Goal: Task Accomplishment & Management: Manage account settings

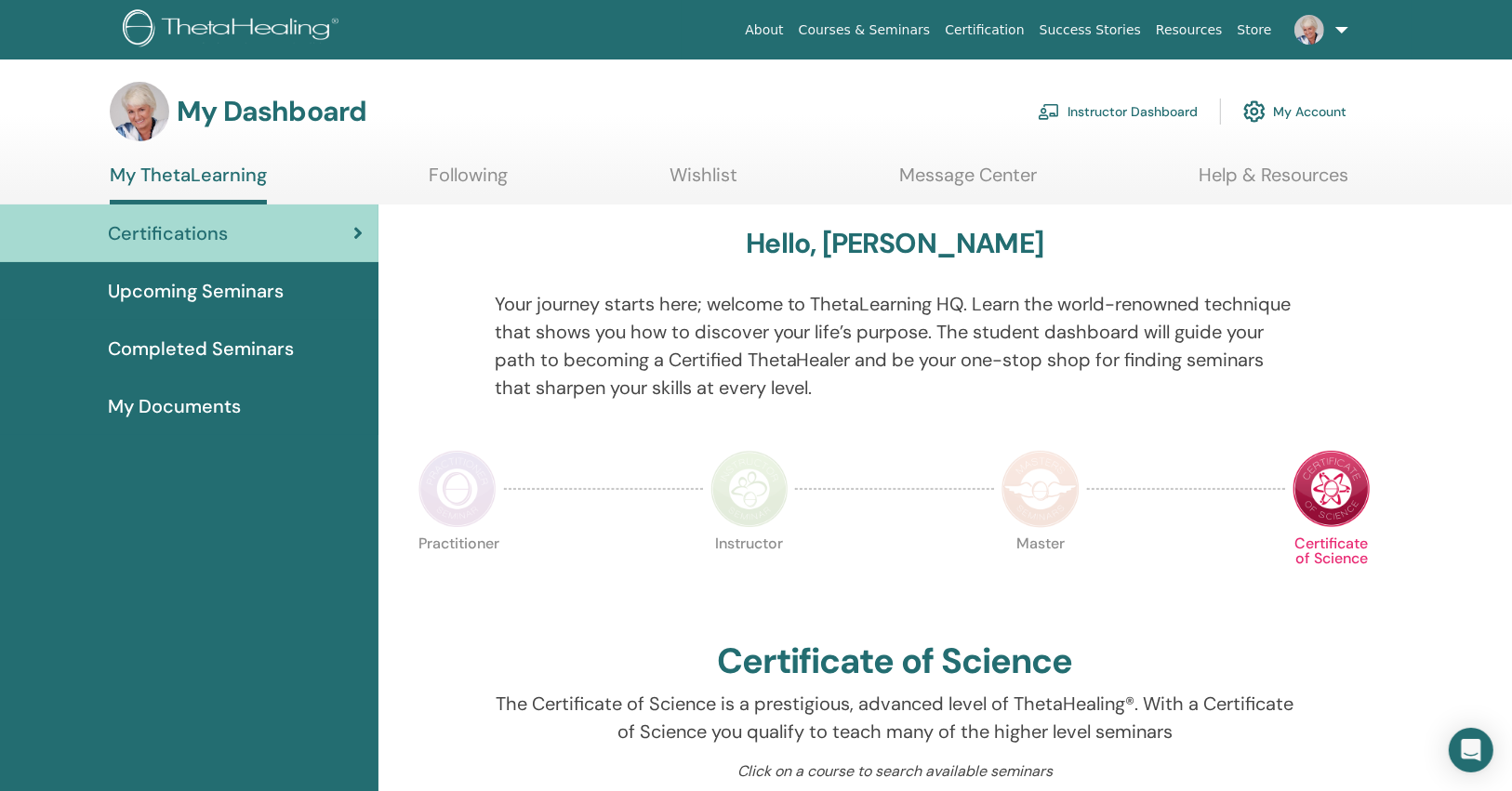
click at [1106, 100] on link "Instructor Dashboard" at bounding box center [1117, 112] width 160 height 41
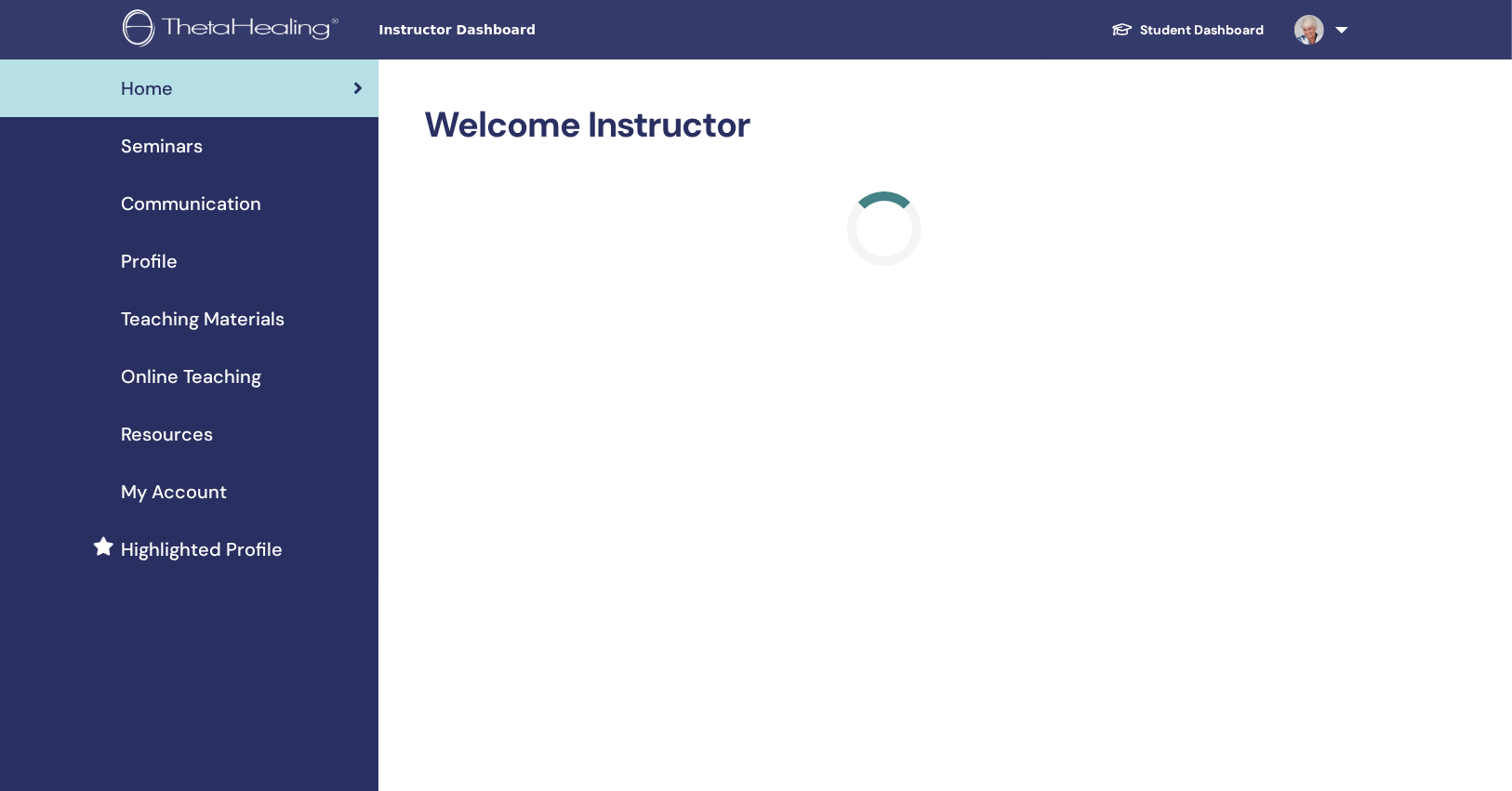
click at [179, 140] on span "Seminars" at bounding box center [162, 146] width 82 height 28
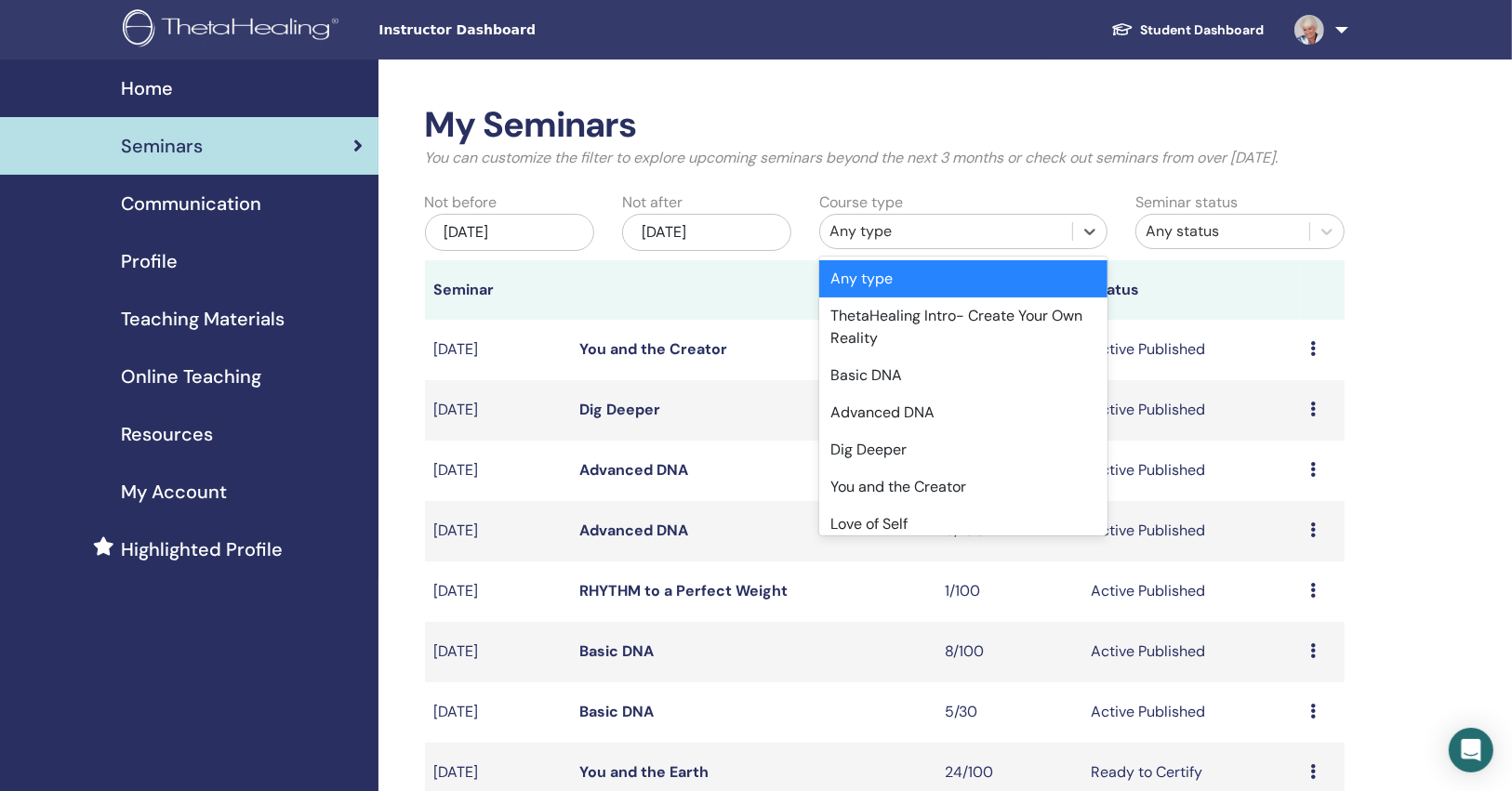
click at [903, 225] on div "Any type" at bounding box center [946, 231] width 233 height 22
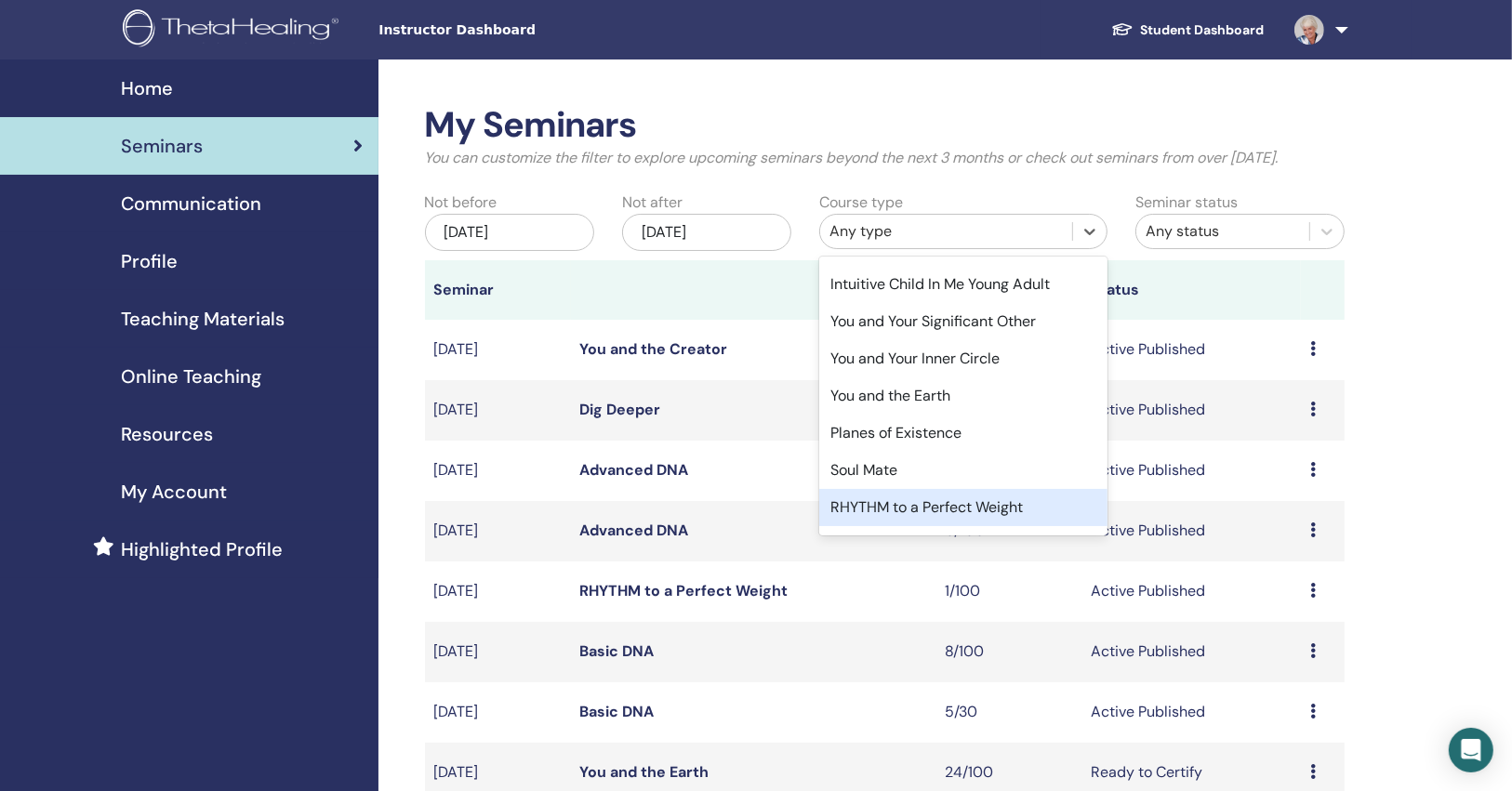
scroll to position [419, 0]
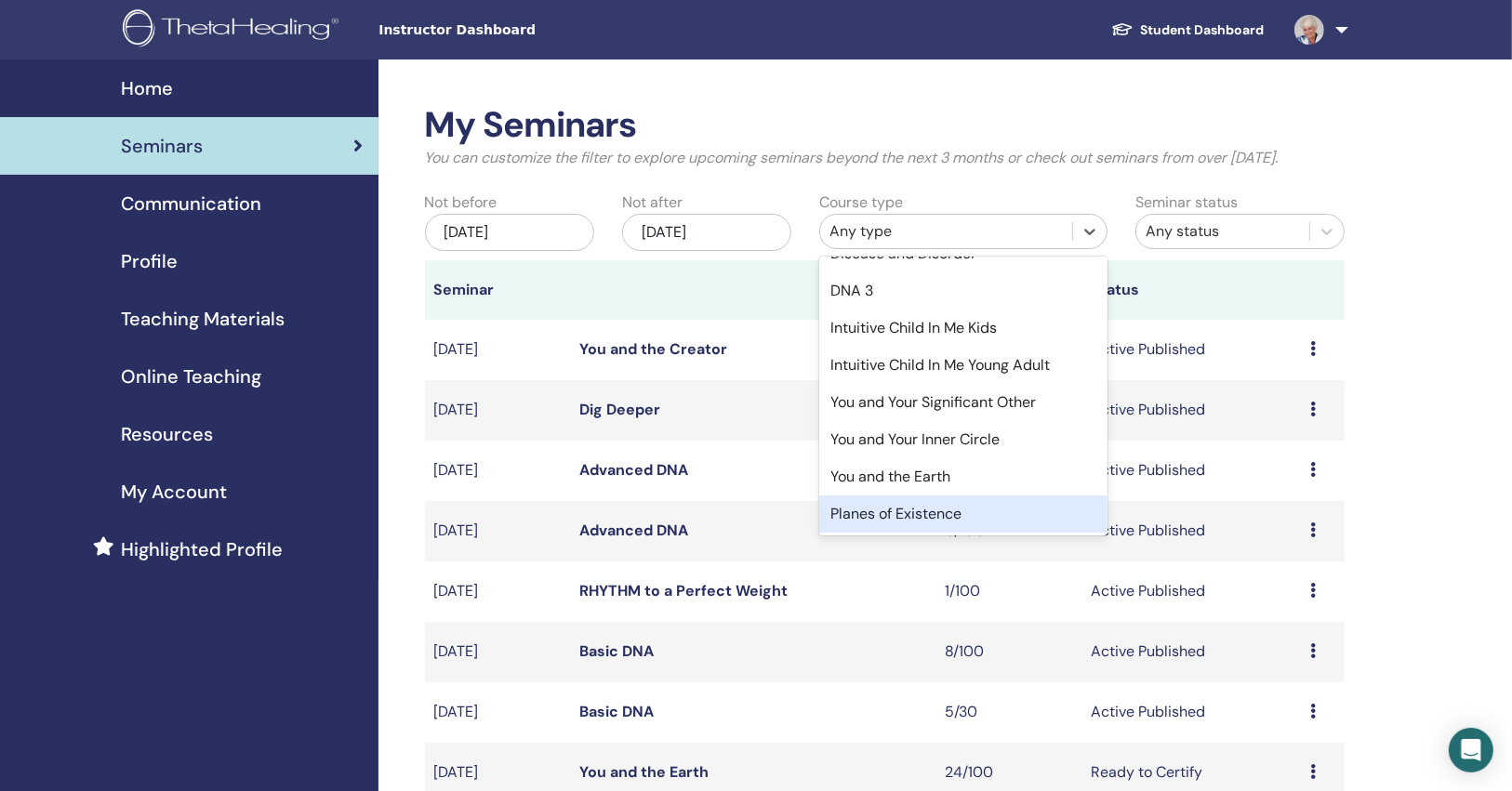
click at [939, 495] on div "Planes of Existence" at bounding box center [963, 514] width 288 height 37
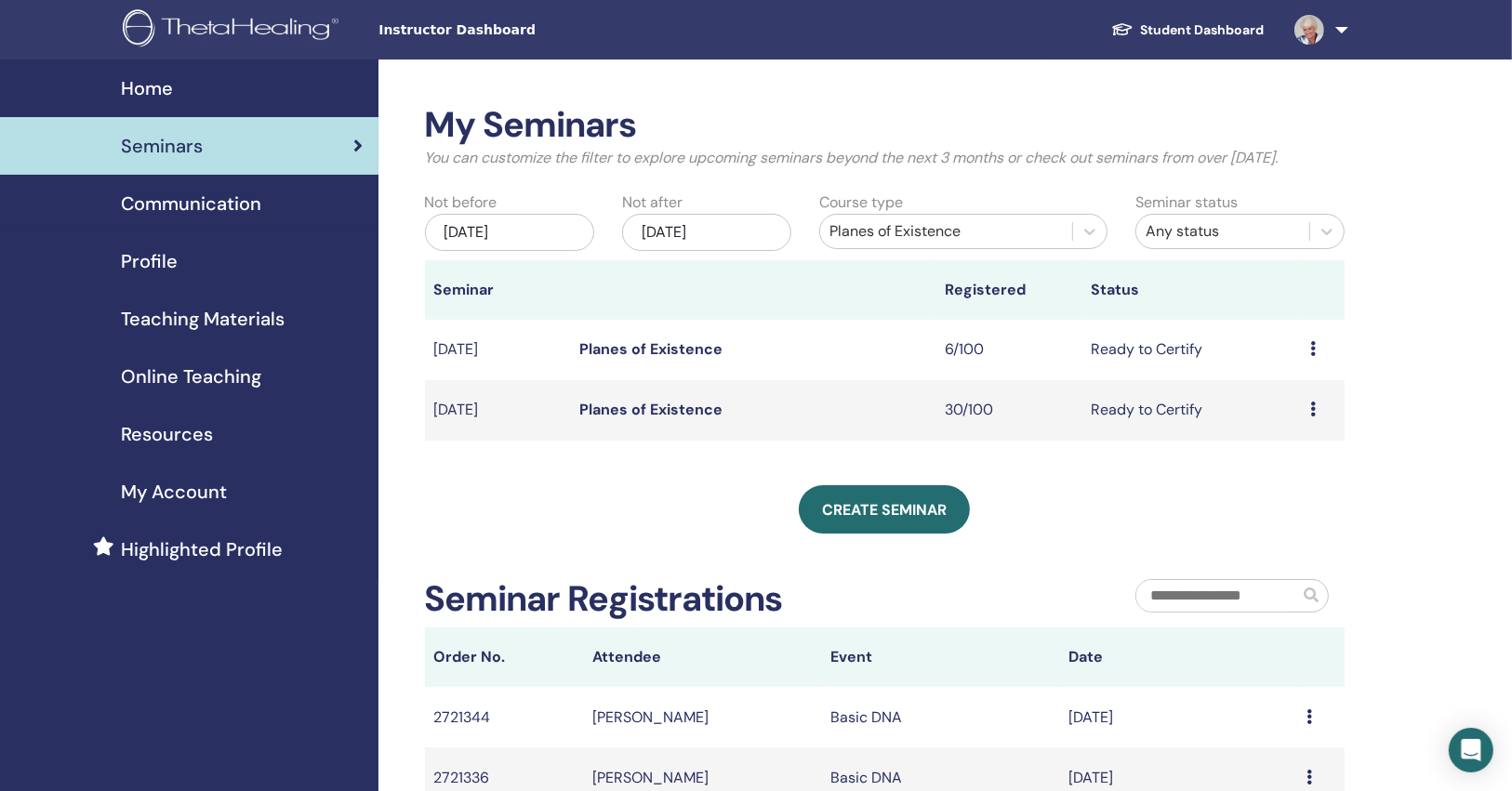
click at [623, 416] on link "Planes of Existence" at bounding box center [651, 409] width 143 height 20
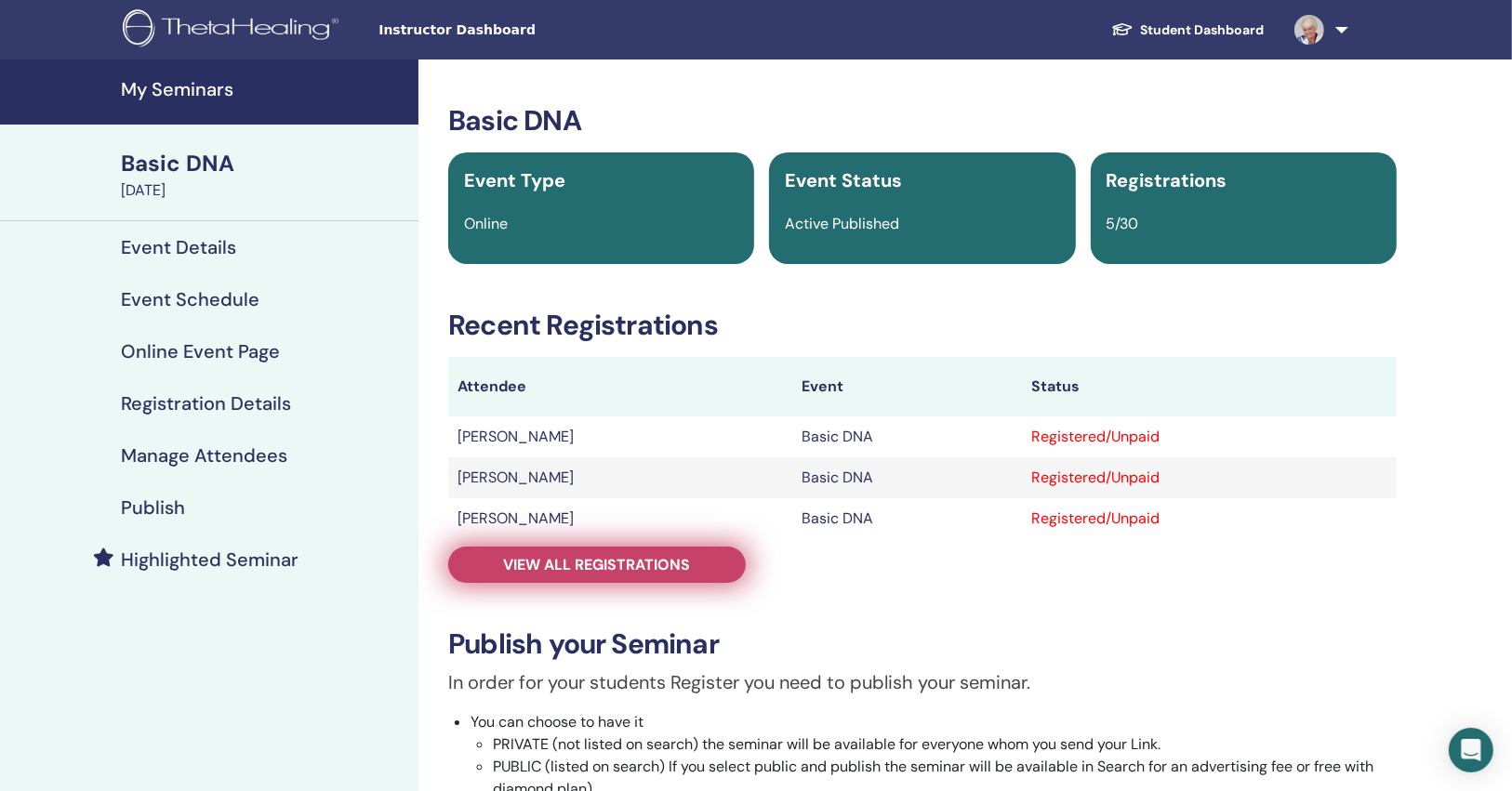
click at [600, 556] on span "View all registrations" at bounding box center [597, 564] width 187 height 20
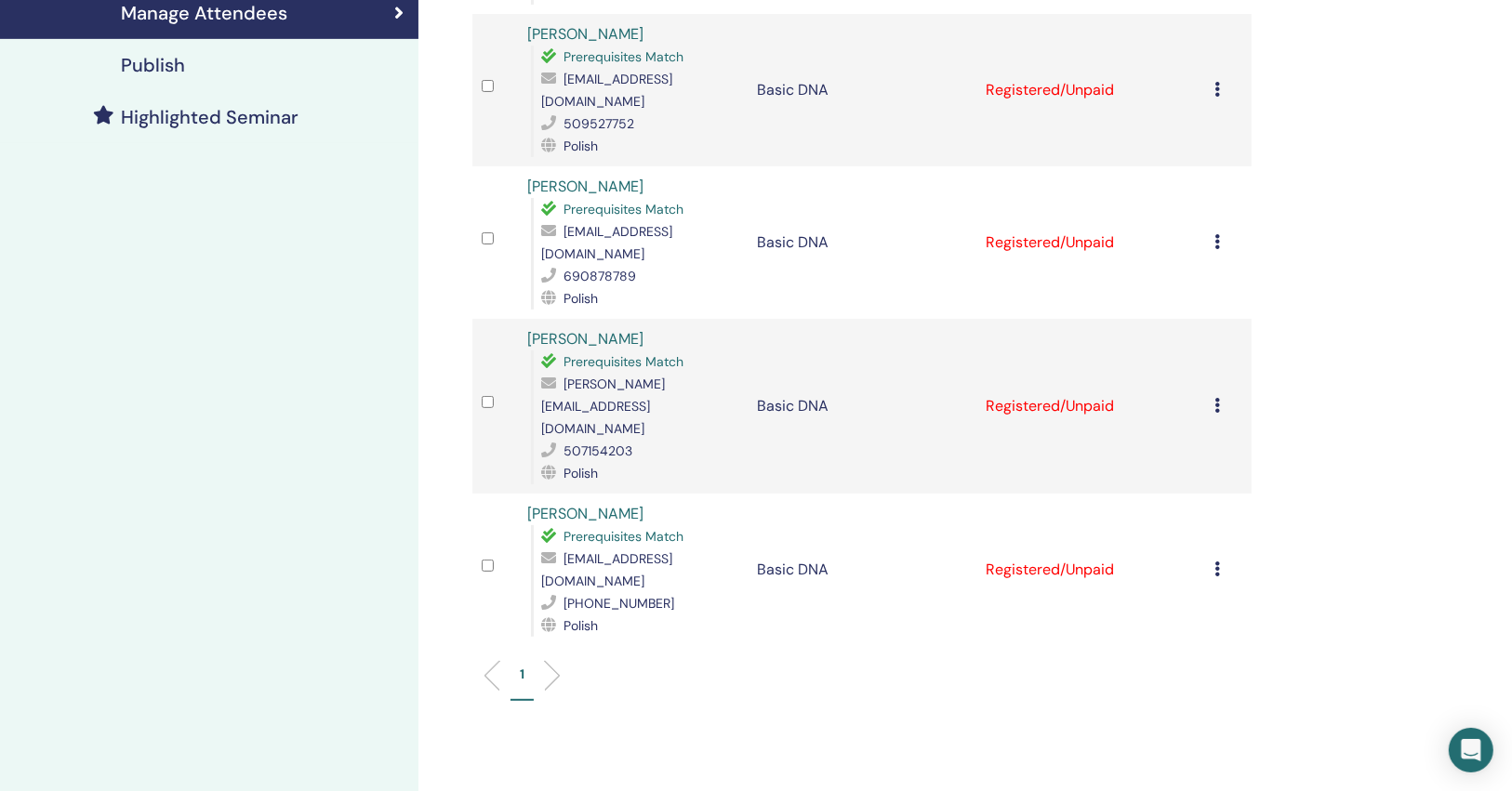
scroll to position [446, 0]
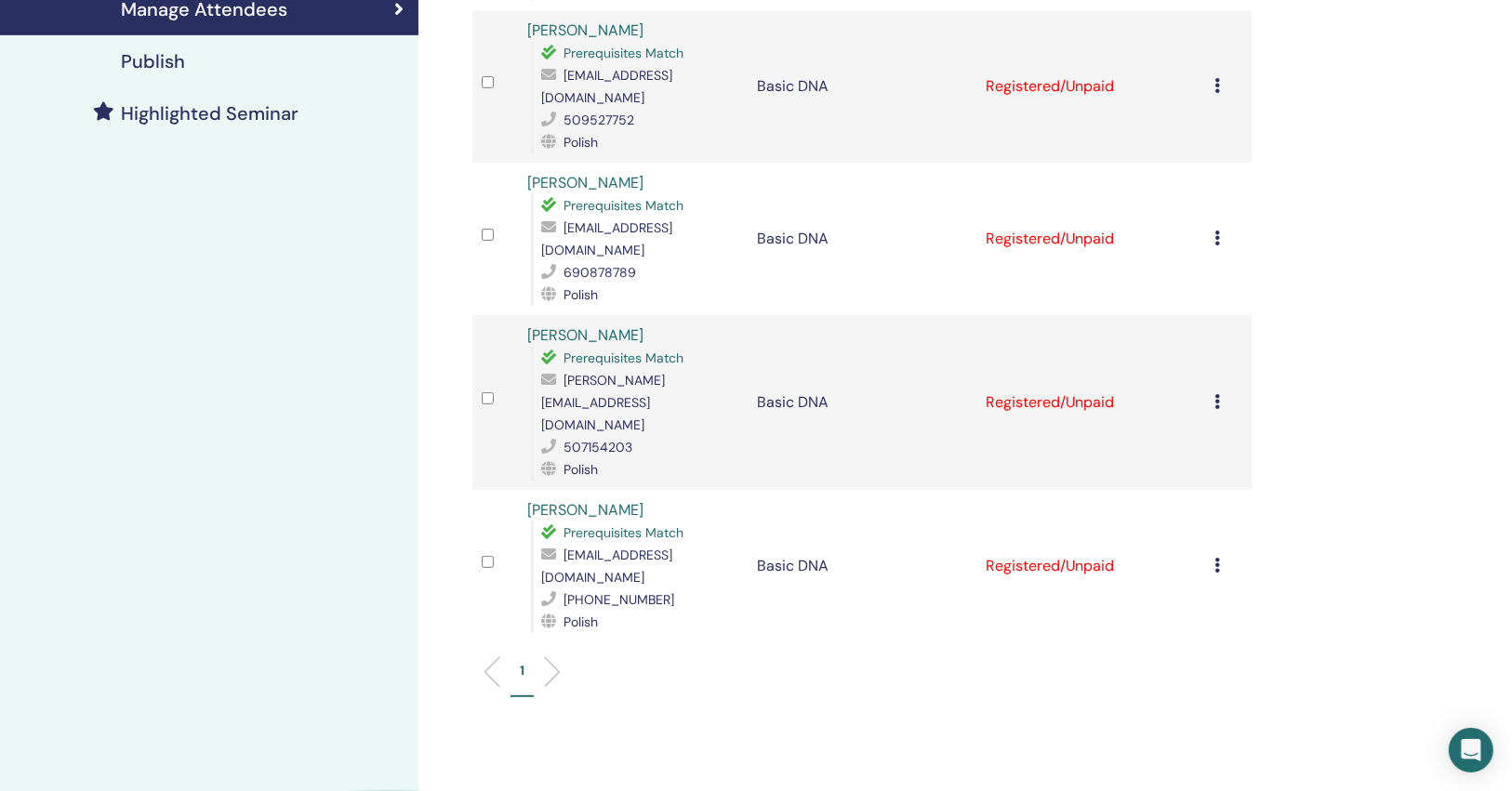
click at [940, 658] on div "Manage Attendees Bulk Actions Export to CSV Attendee Event Status Anna Matyszki…" at bounding box center [922, 294] width 1008 height 1363
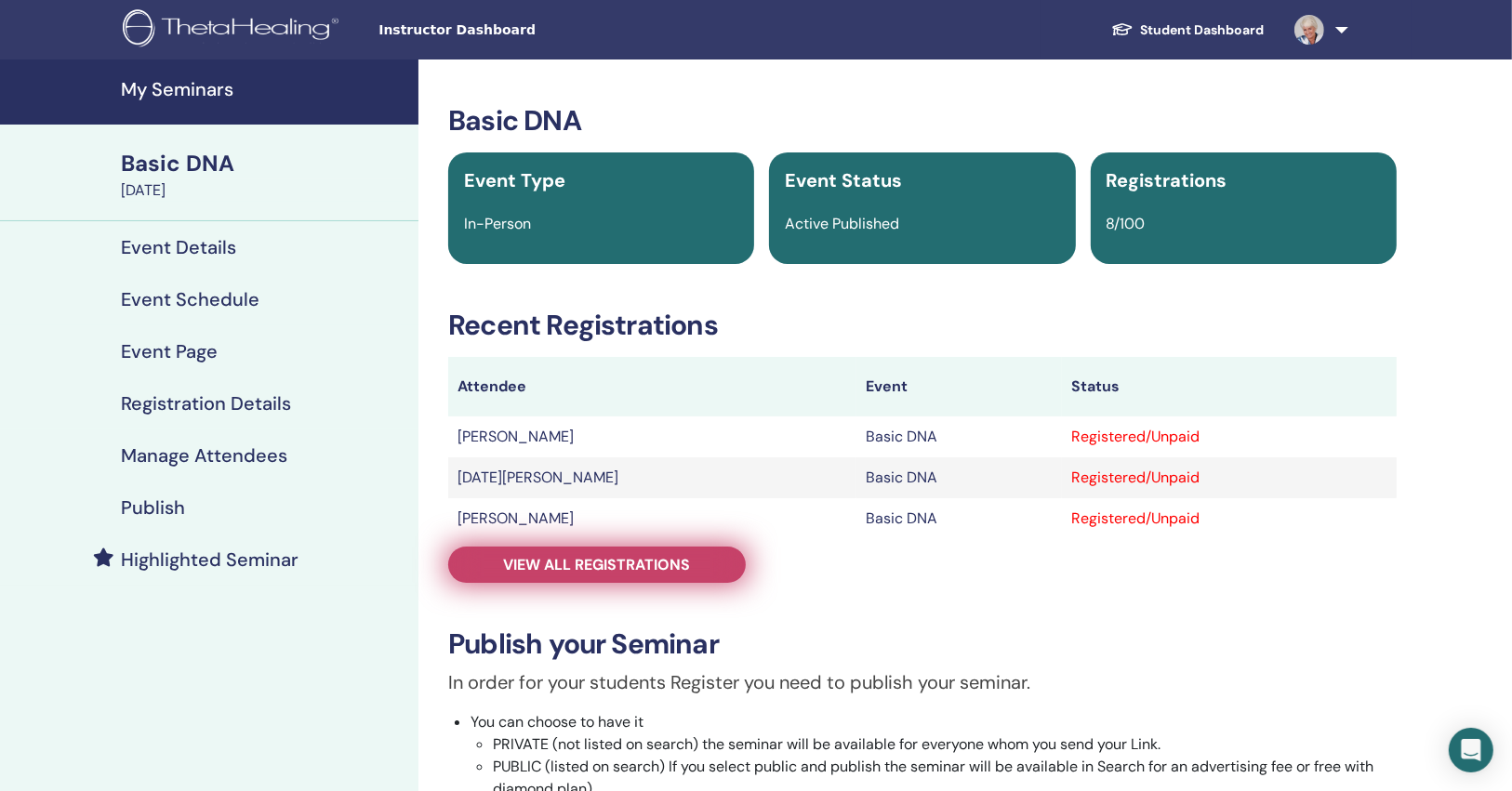
click at [610, 561] on span "View all registrations" at bounding box center [597, 564] width 187 height 20
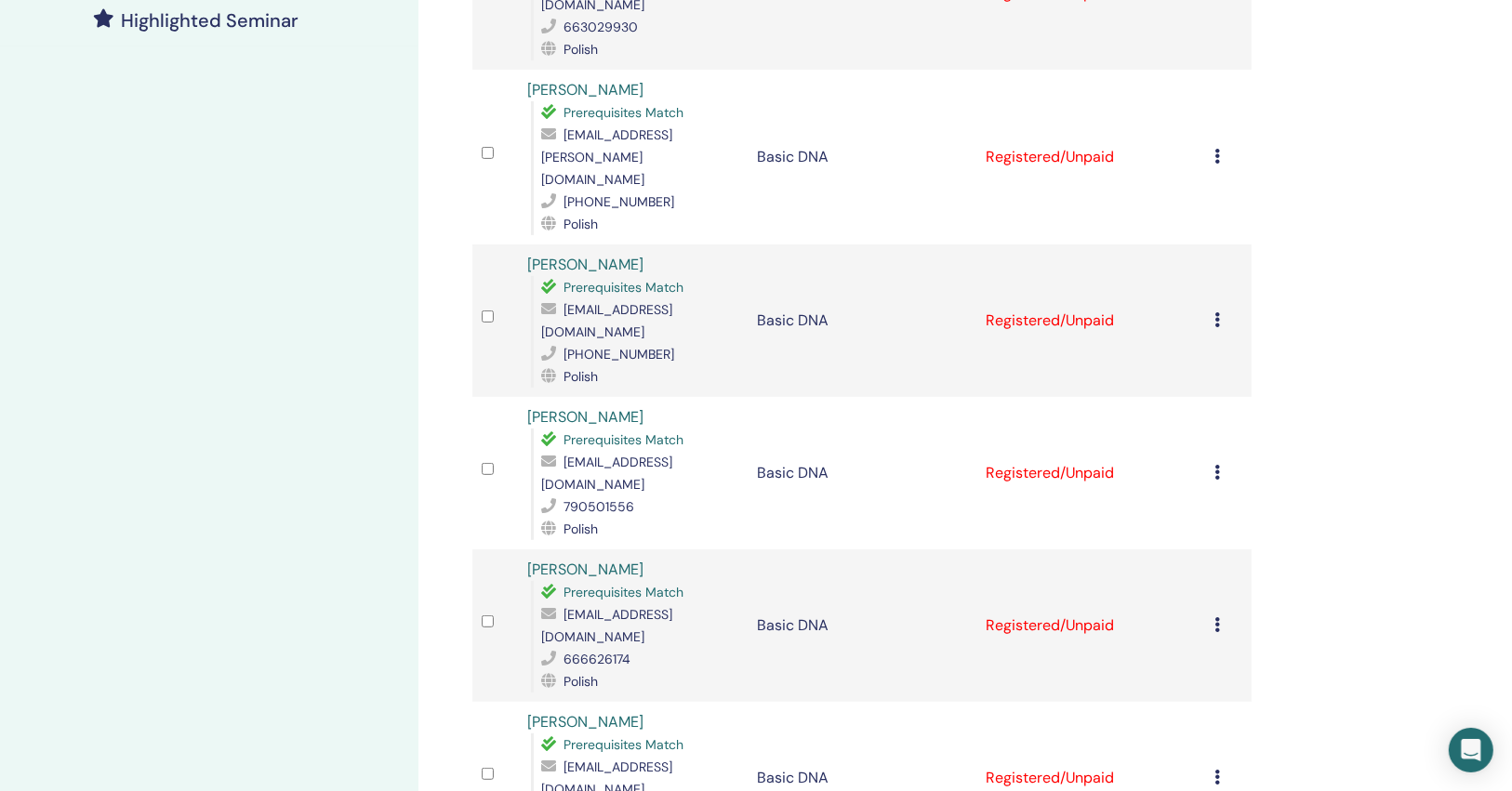
scroll to position [743, 0]
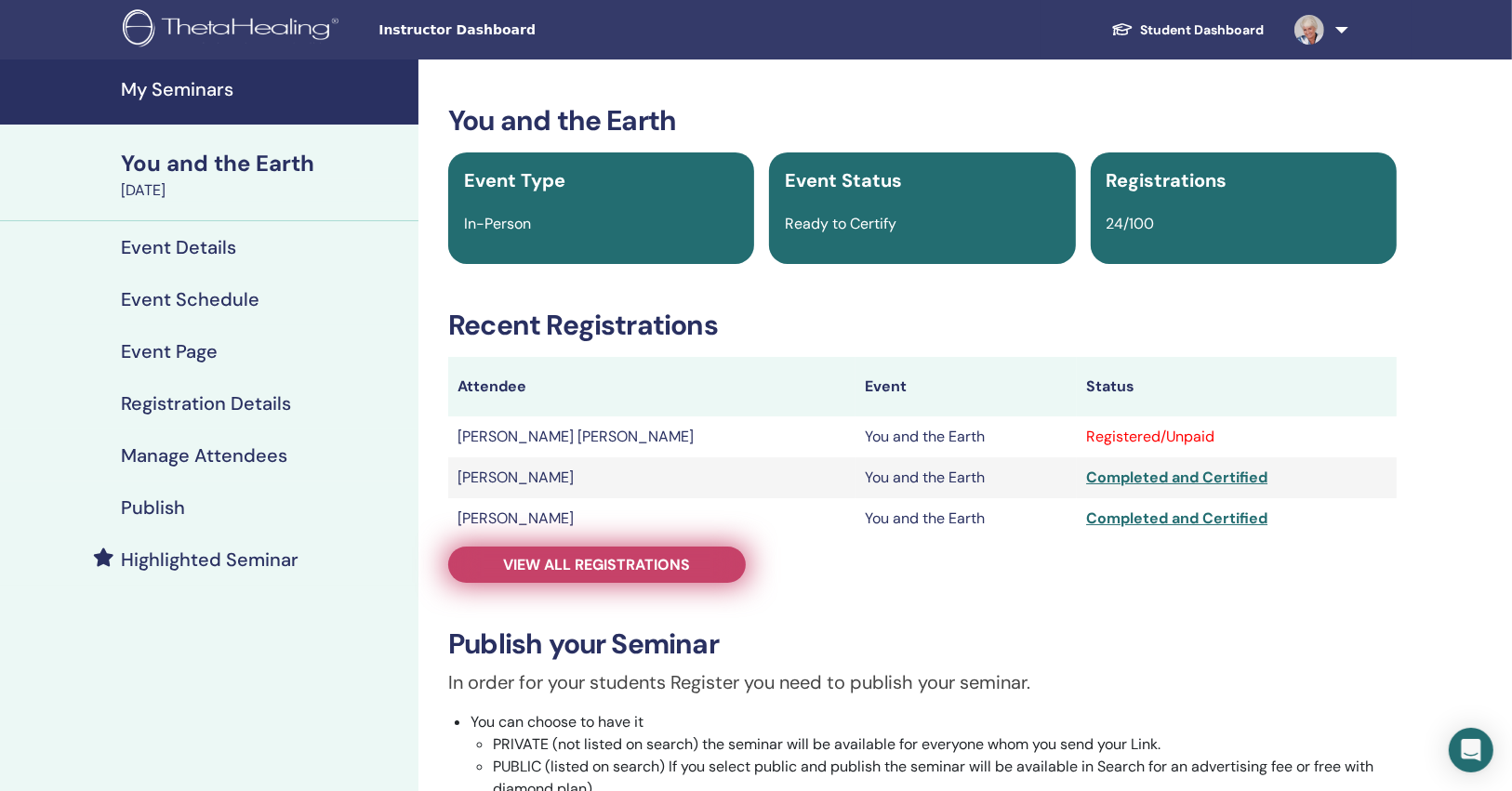
click at [550, 576] on link "View all registrations" at bounding box center [596, 564] width 298 height 36
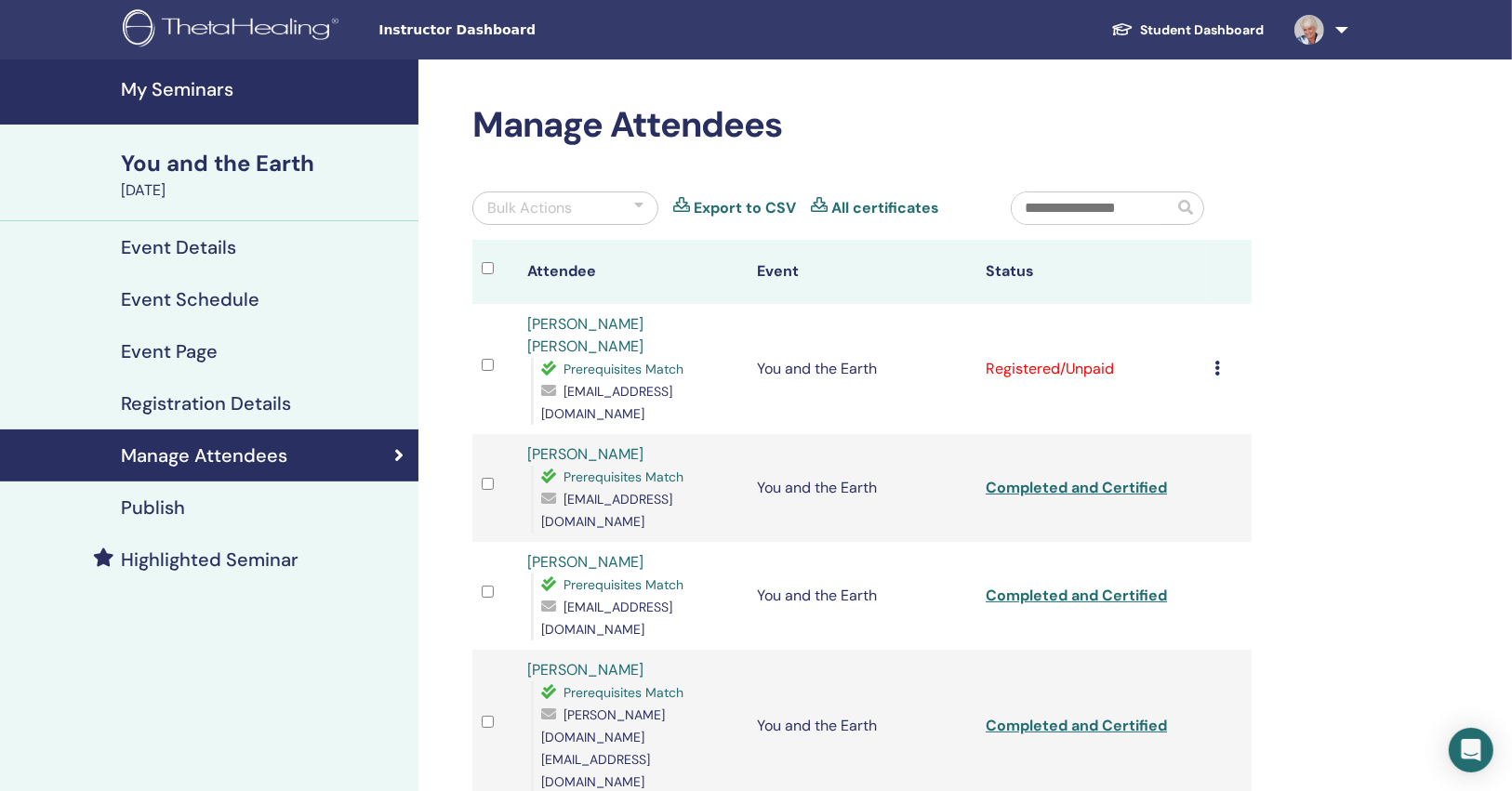
click at [1217, 361] on icon at bounding box center [1219, 368] width 6 height 15
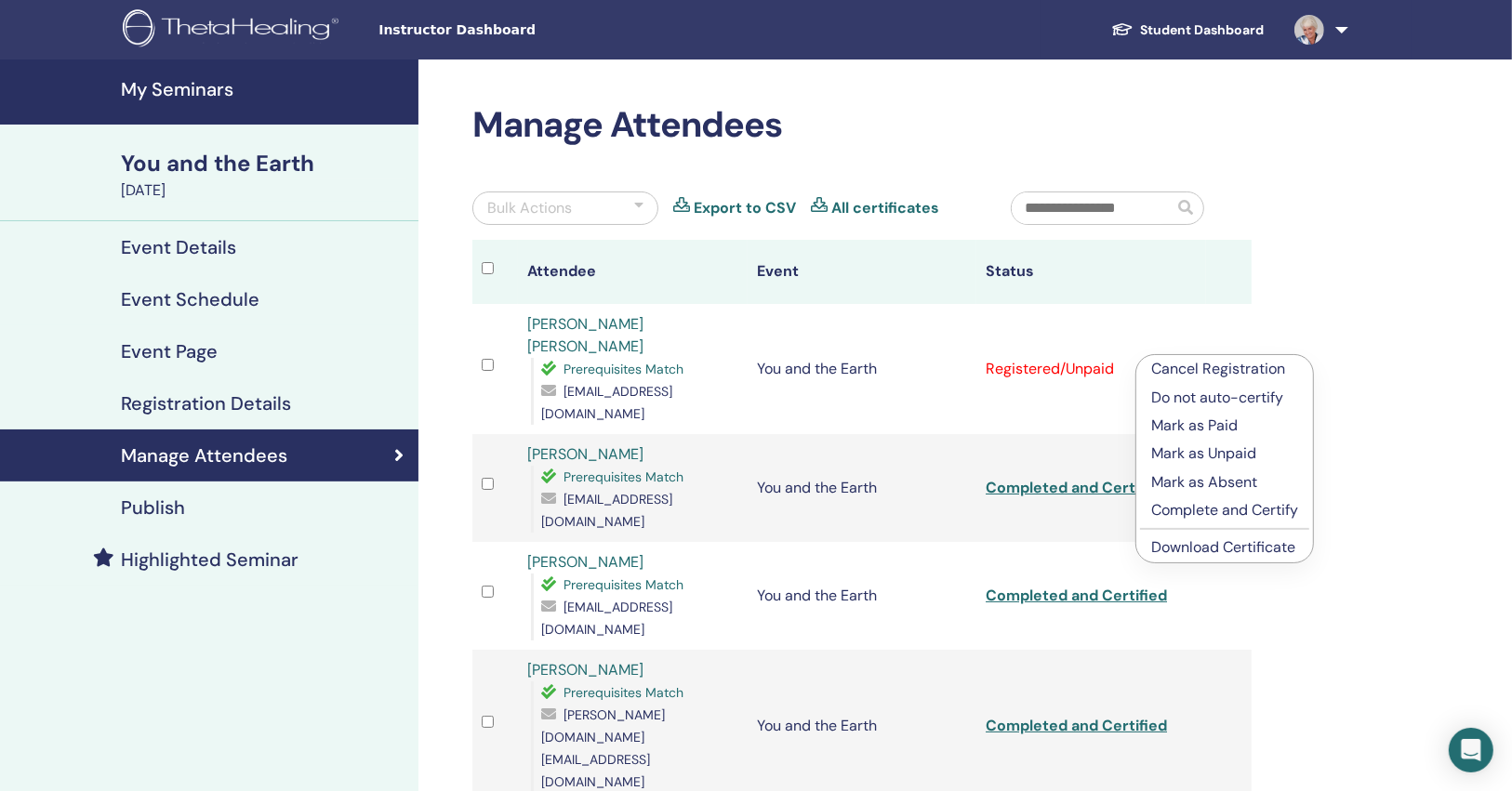
click at [1186, 511] on p "Complete and Certify" at bounding box center [1225, 510] width 147 height 22
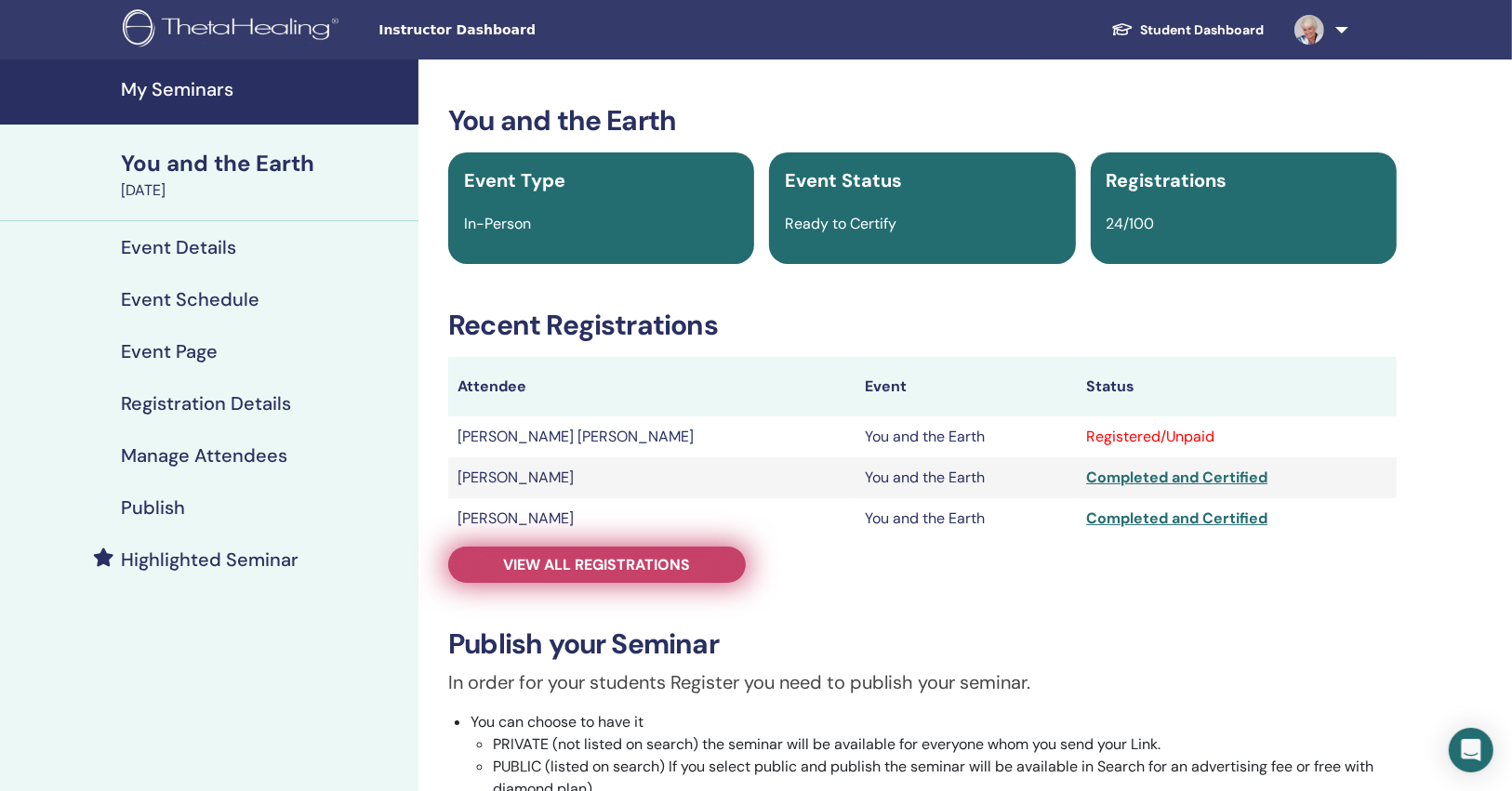
click at [632, 562] on span "View all registrations" at bounding box center [597, 564] width 187 height 20
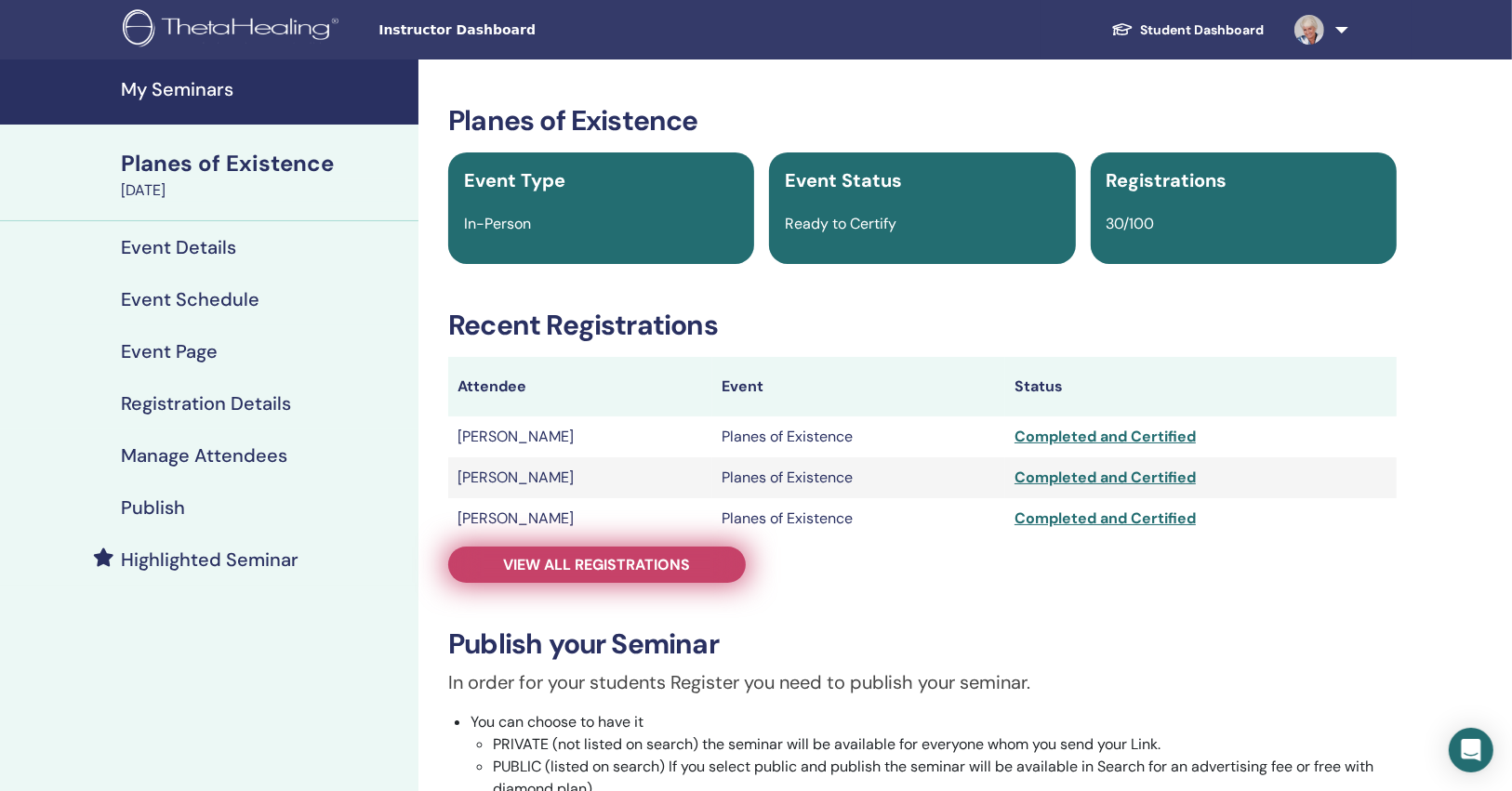
click at [707, 565] on link "View all registrations" at bounding box center [596, 564] width 298 height 36
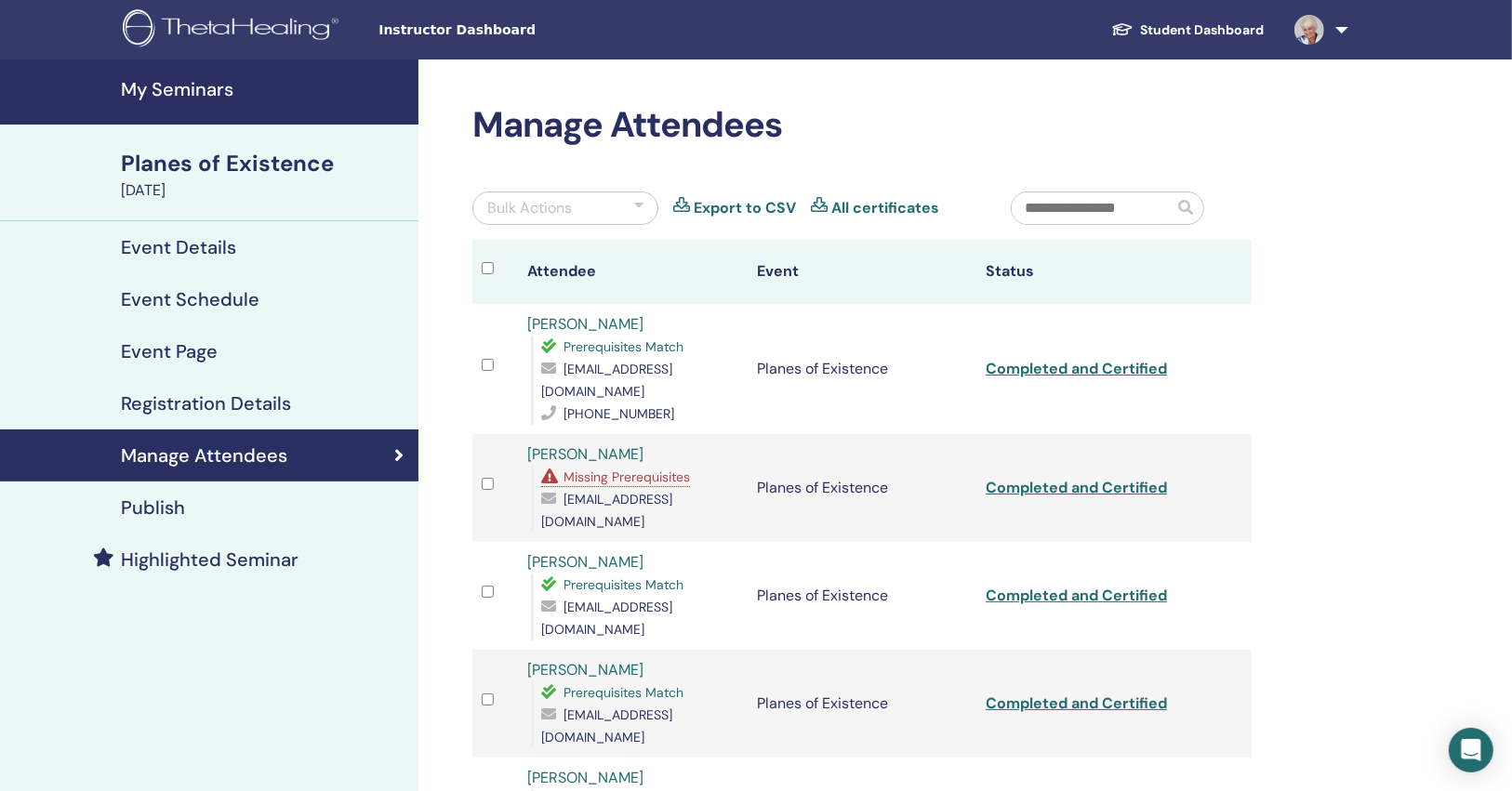
click at [666, 468] on span "Missing Prerequisites" at bounding box center [627, 477] width 127 height 17
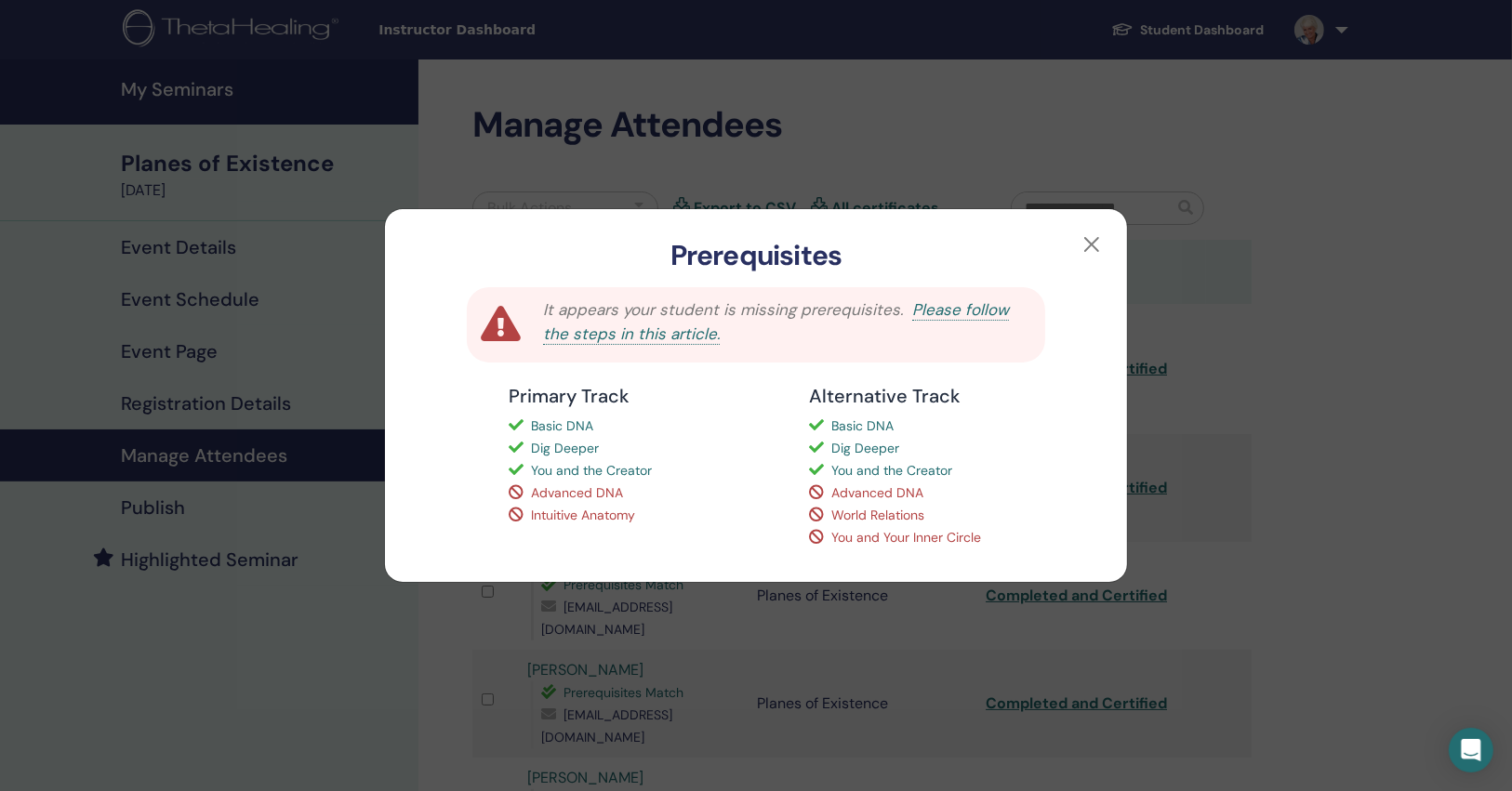
click at [1332, 467] on div "Prerequisites It appears your student is missing prerequisites. Please follow t…" at bounding box center [756, 396] width 1512 height 791
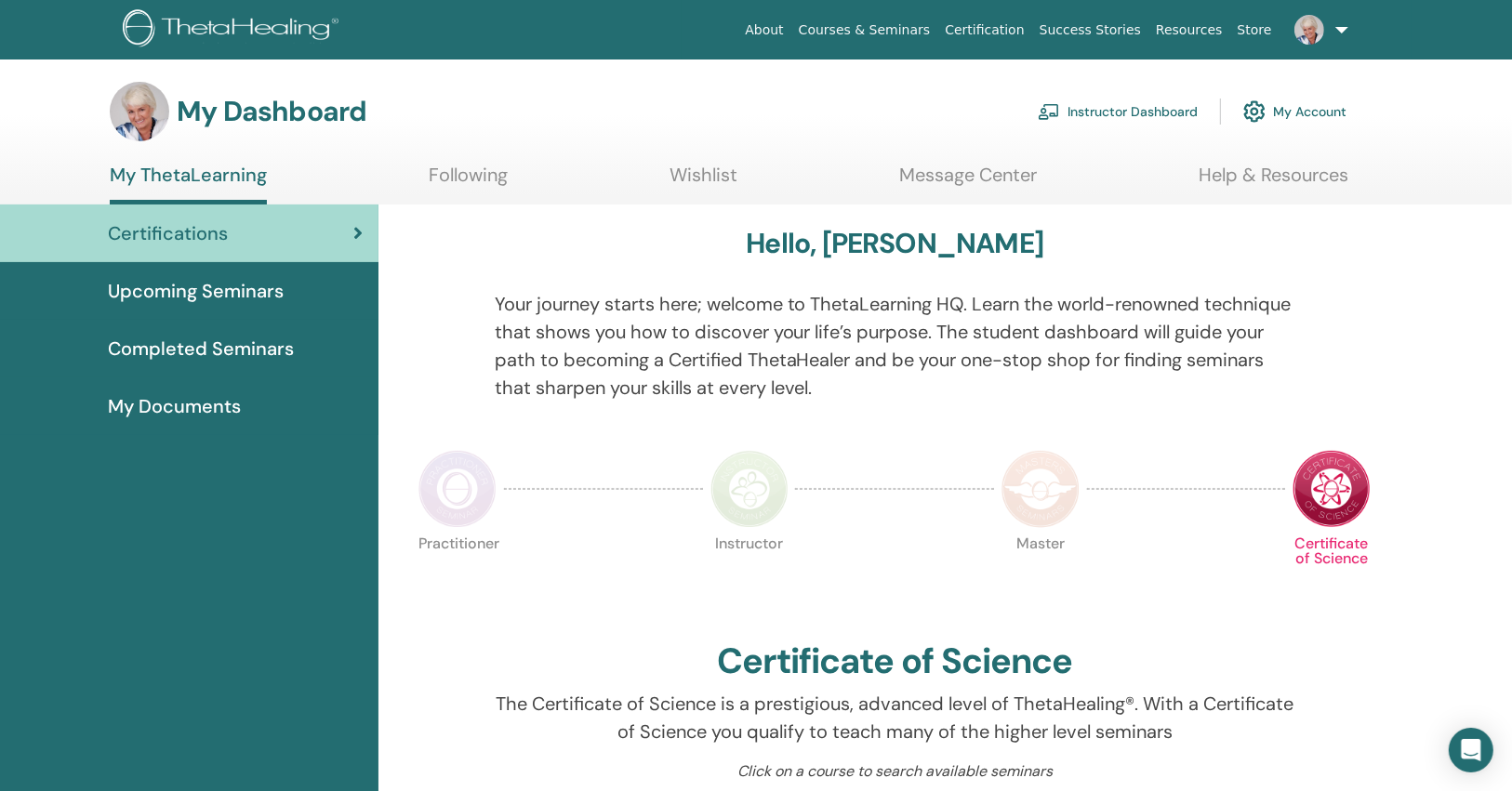
click at [1150, 115] on link "Instructor Dashboard" at bounding box center [1117, 112] width 160 height 41
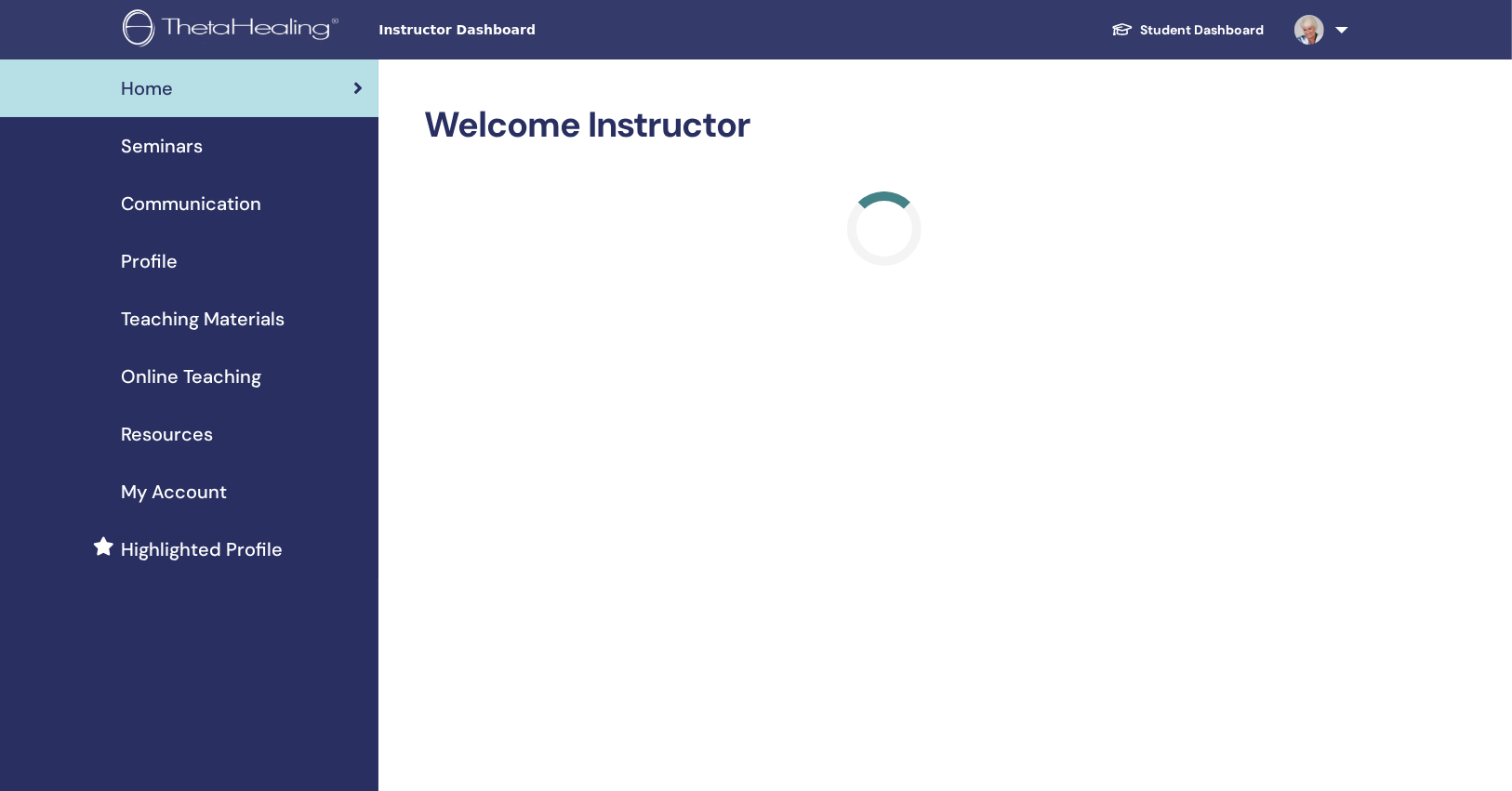
click at [234, 144] on div "Seminars" at bounding box center [189, 146] width 349 height 28
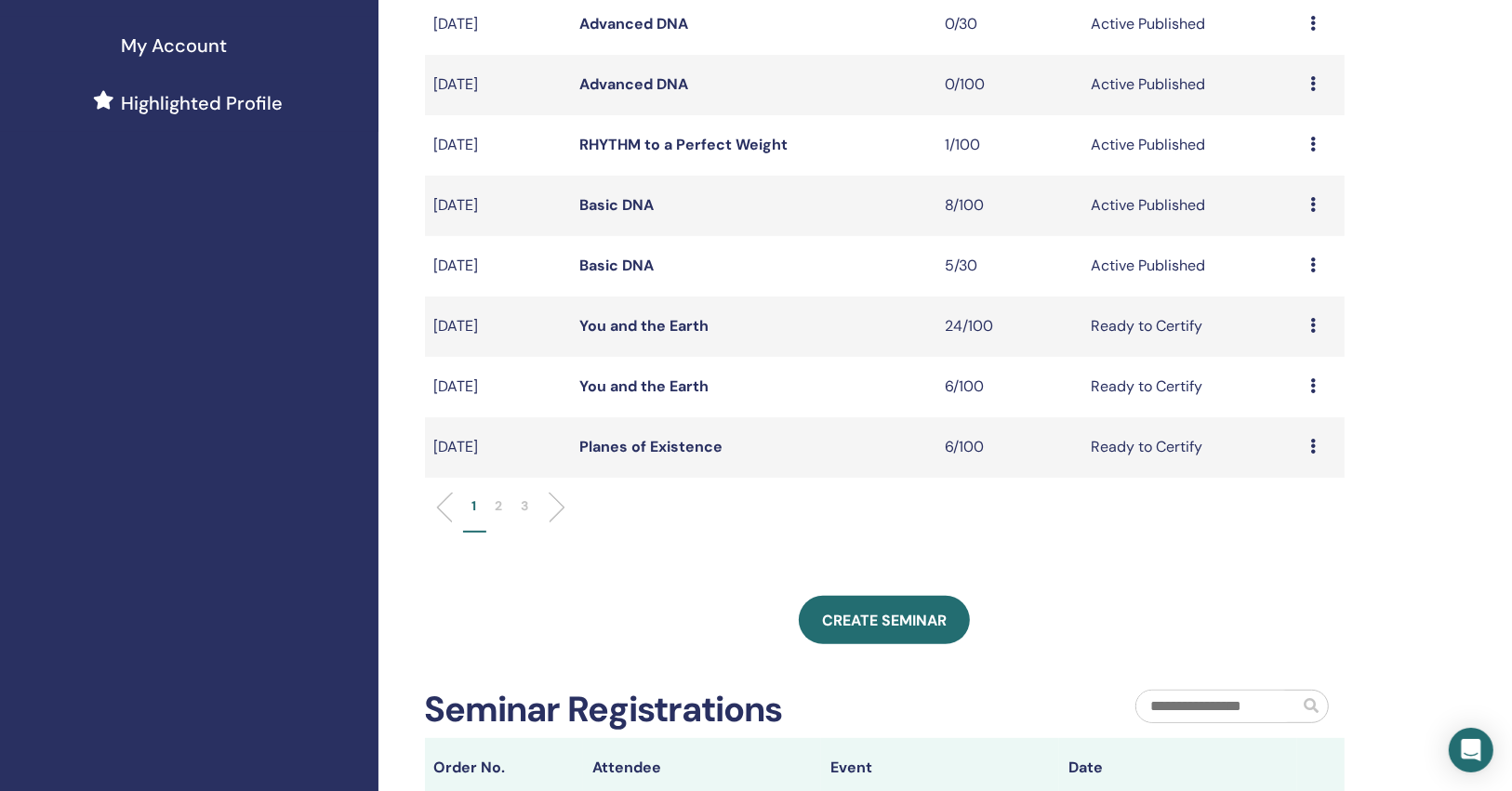
scroll to position [298, 0]
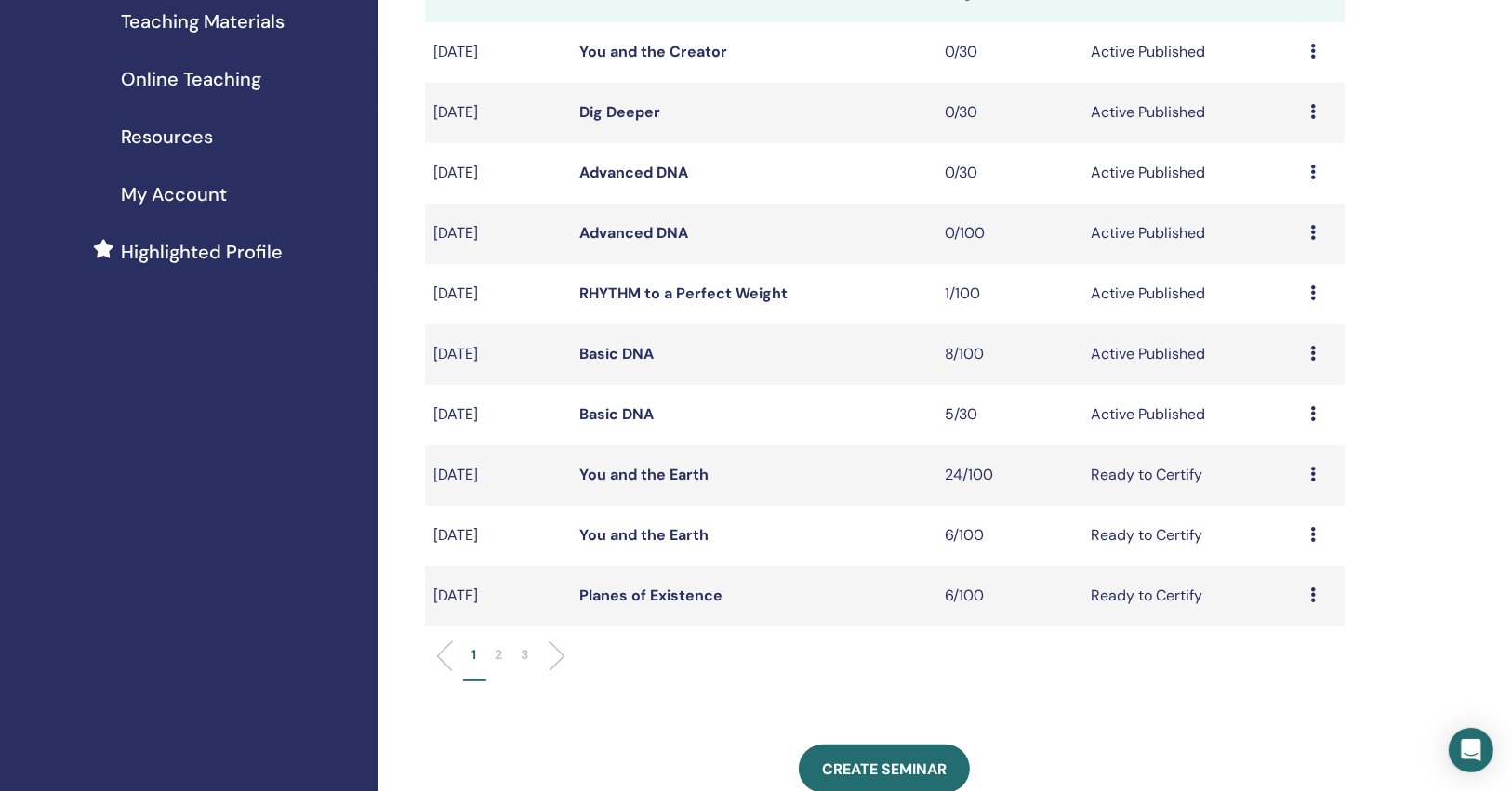
click at [634, 356] on link "Basic DNA" at bounding box center [618, 354] width 75 height 20
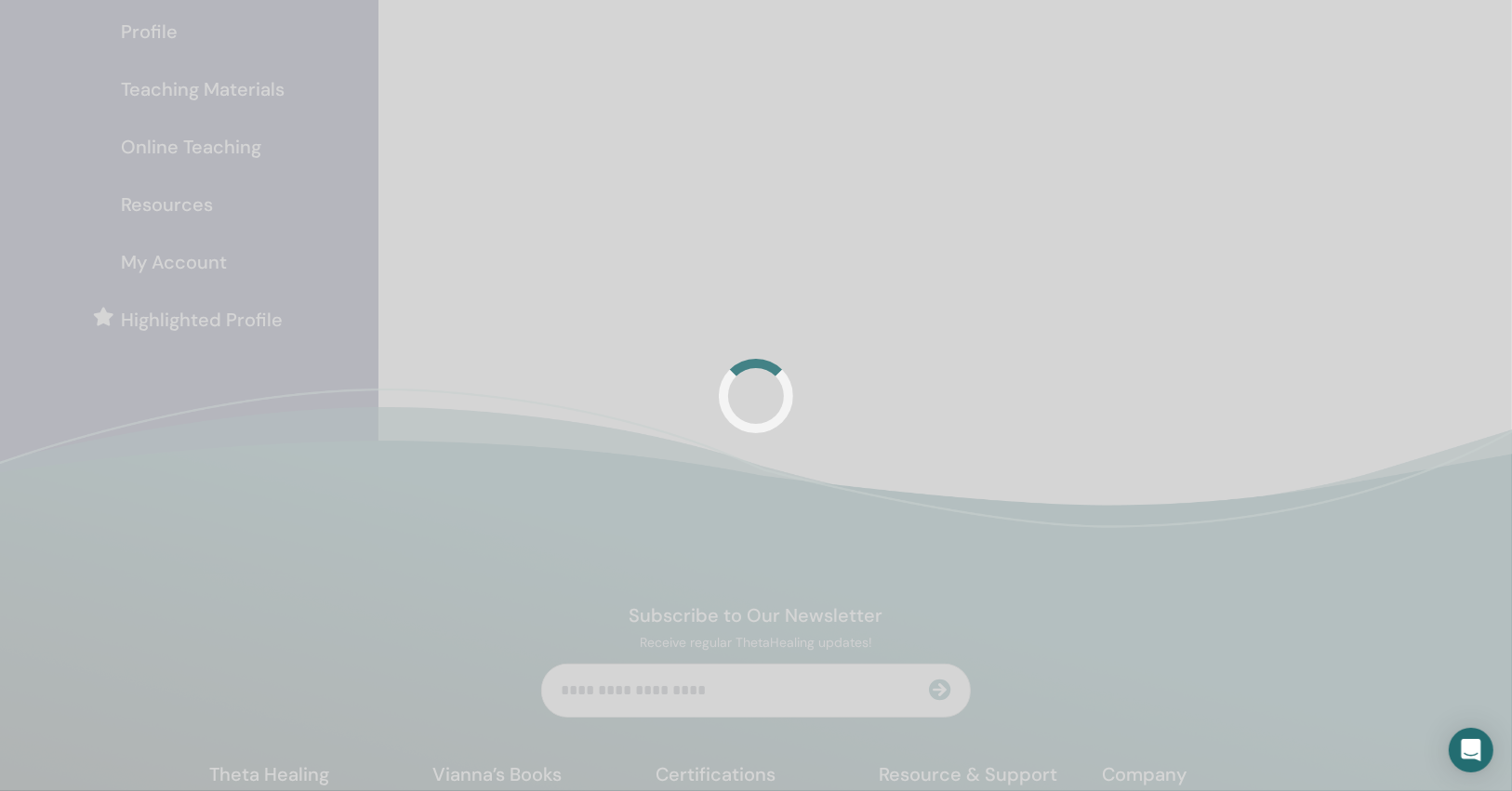
scroll to position [298, 0]
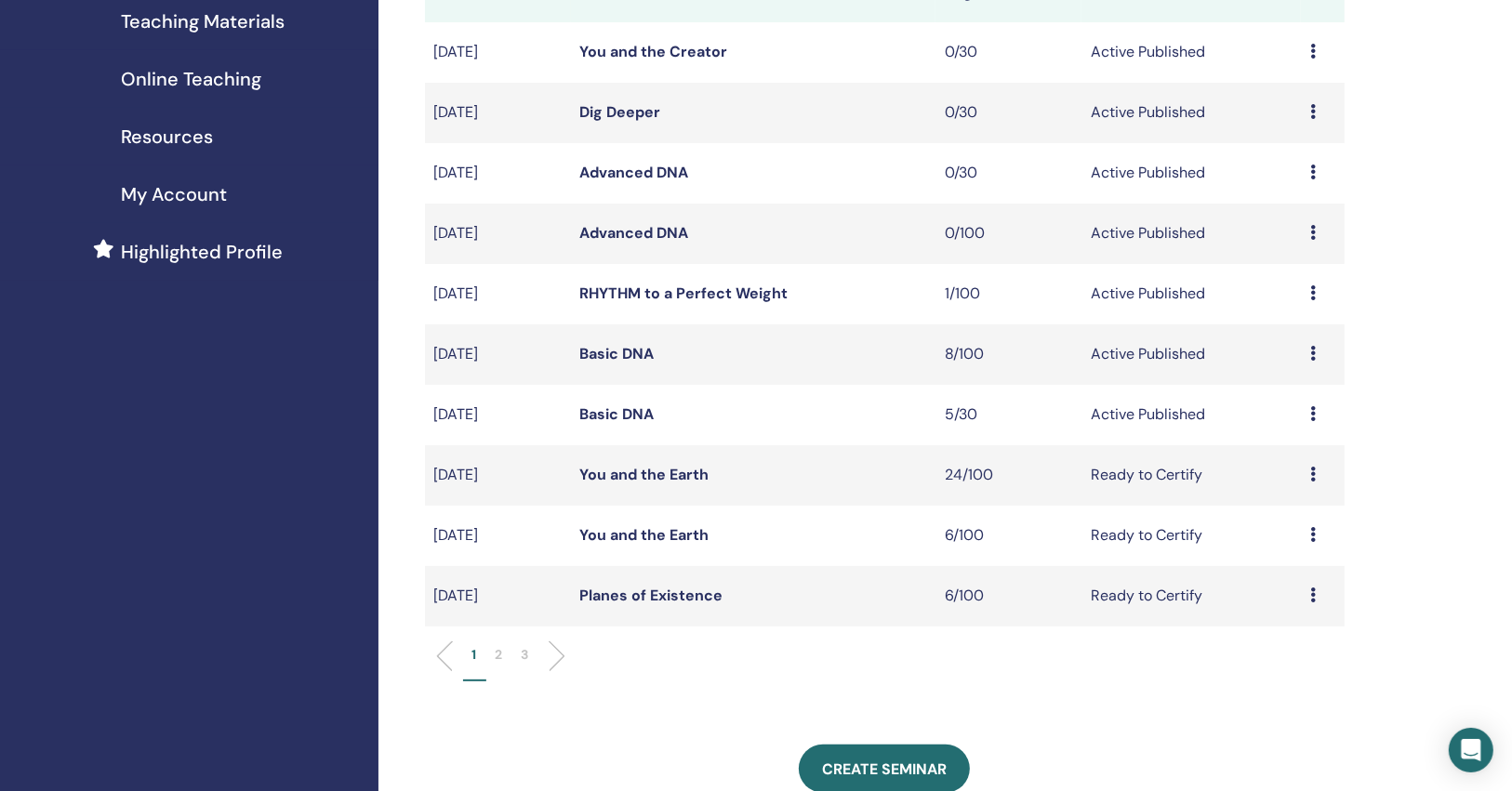
click at [633, 418] on link "Basic DNA" at bounding box center [618, 414] width 75 height 20
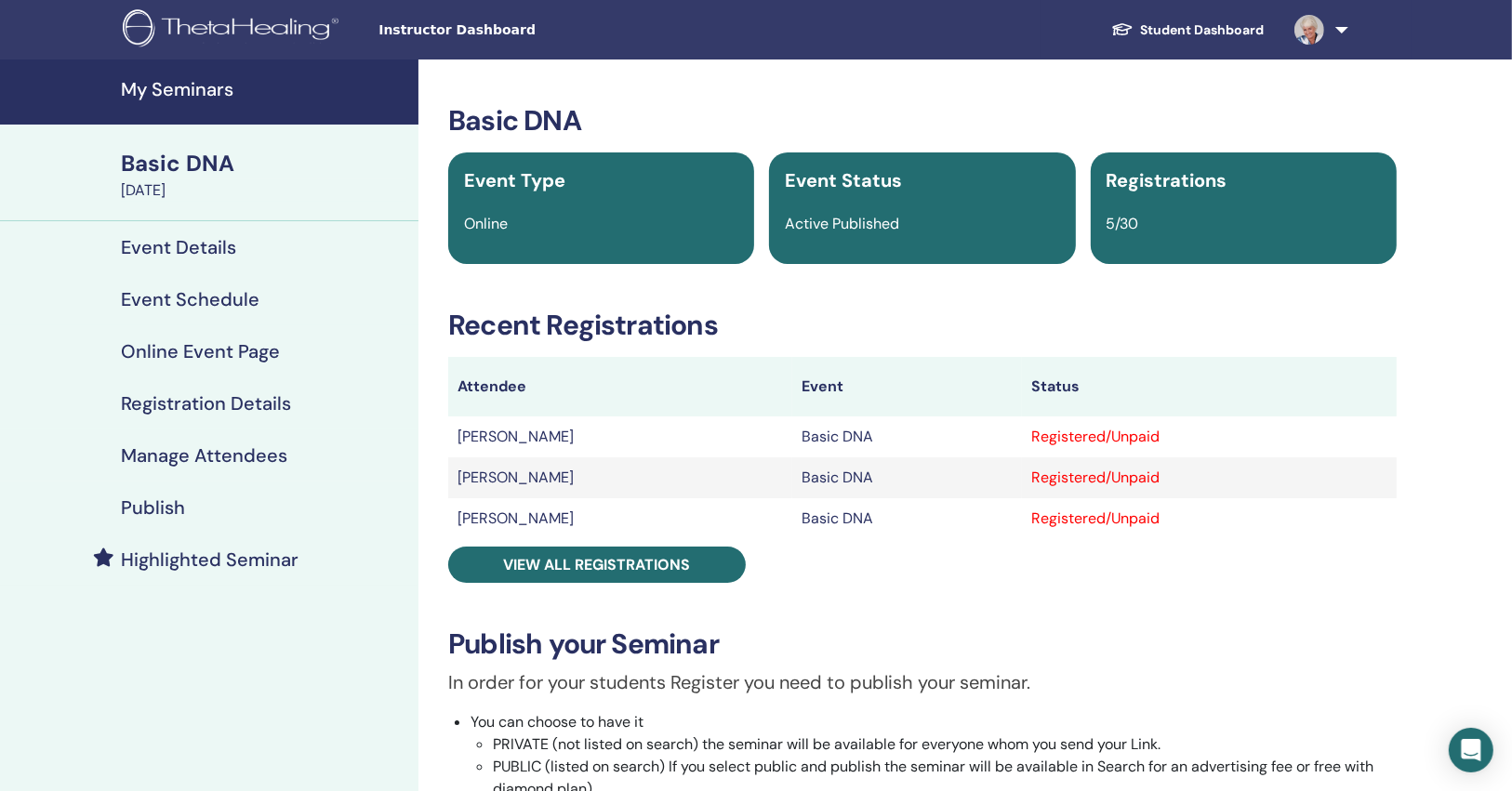
click at [172, 506] on h4 "Publish" at bounding box center [153, 507] width 64 height 22
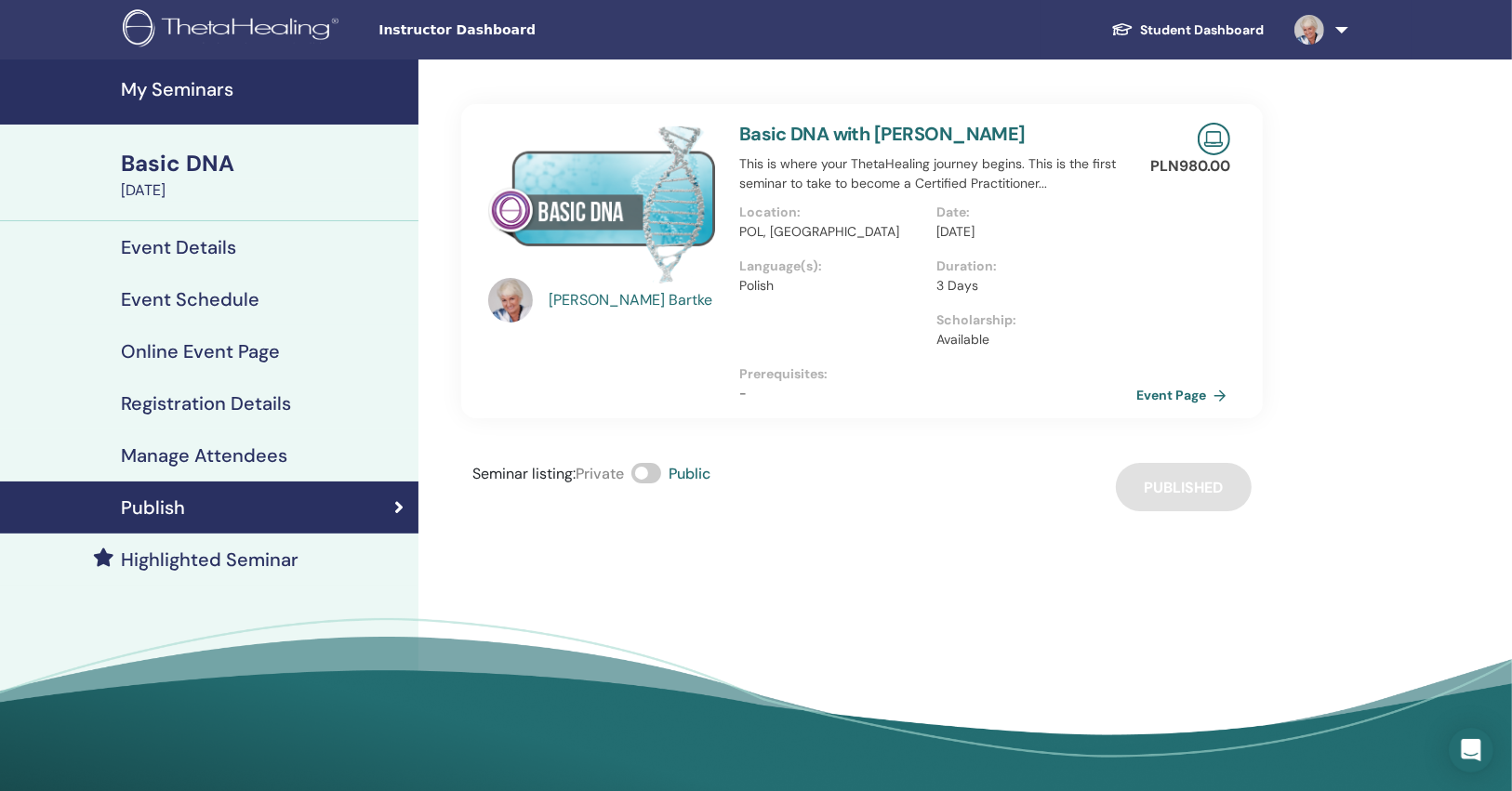
click at [1153, 389] on link "Event Page" at bounding box center [1185, 396] width 98 height 28
